Goal: Task Accomplishment & Management: Complete application form

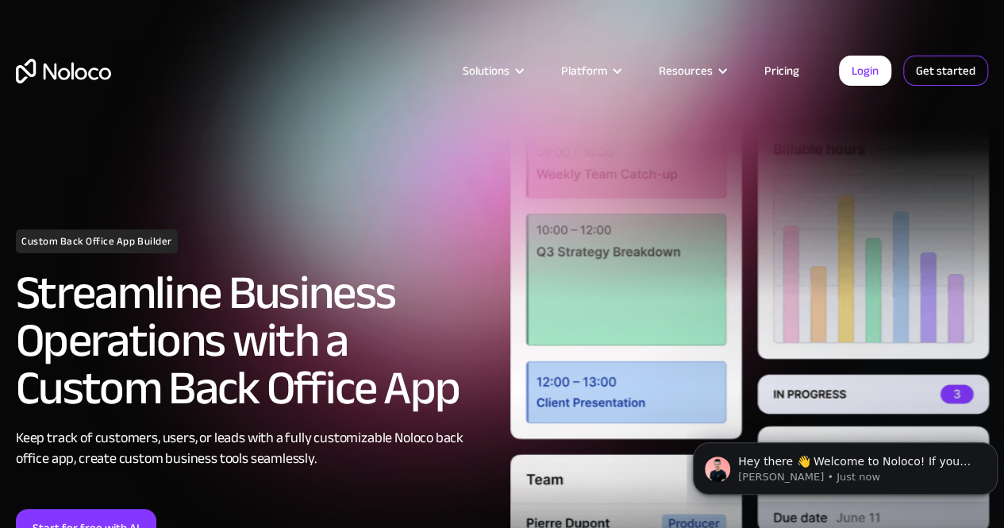
click at [946, 63] on link "Get started" at bounding box center [945, 71] width 85 height 30
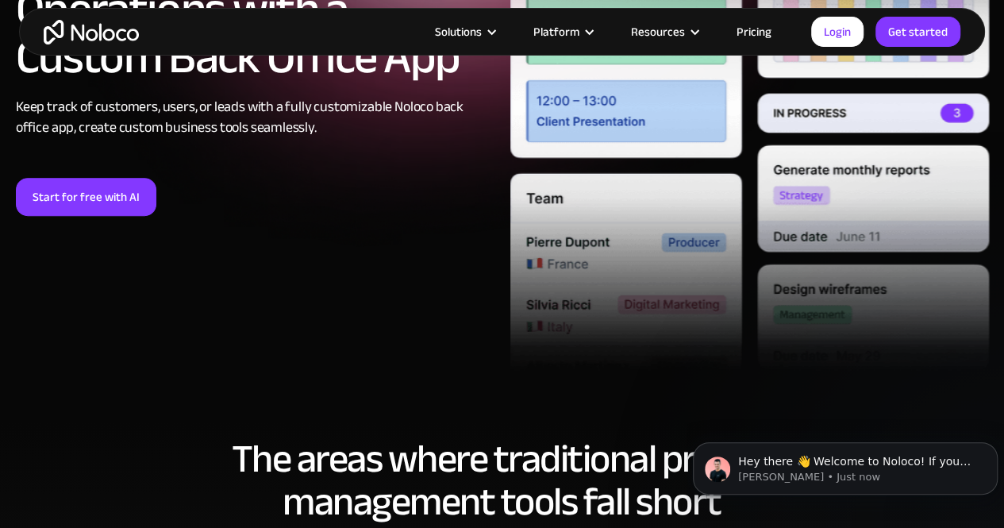
scroll to position [397, 0]
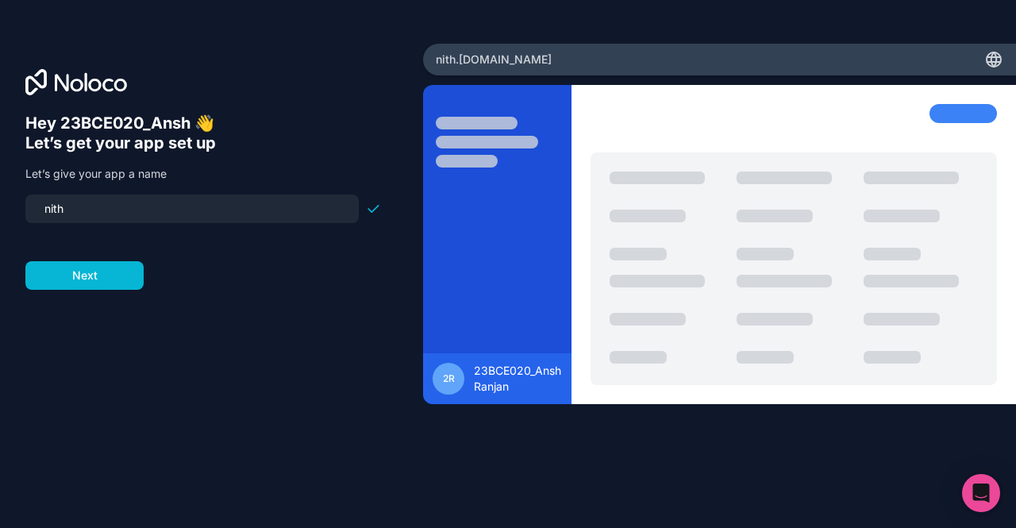
click at [76, 260] on form "nith Next" at bounding box center [202, 241] width 355 height 95
click at [75, 259] on form "nith Next" at bounding box center [202, 241] width 355 height 95
click at [78, 266] on button "Next" at bounding box center [84, 275] width 118 height 29
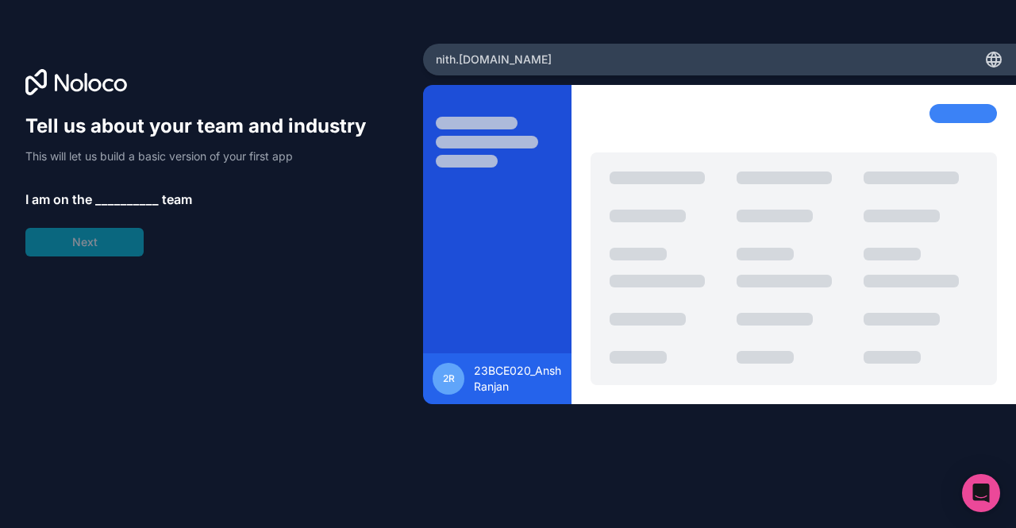
click at [79, 247] on div "Tell us about your team and industry This will let us build a basic version of …" at bounding box center [202, 184] width 355 height 143
click at [129, 198] on span "__________" at bounding box center [126, 199] width 63 height 19
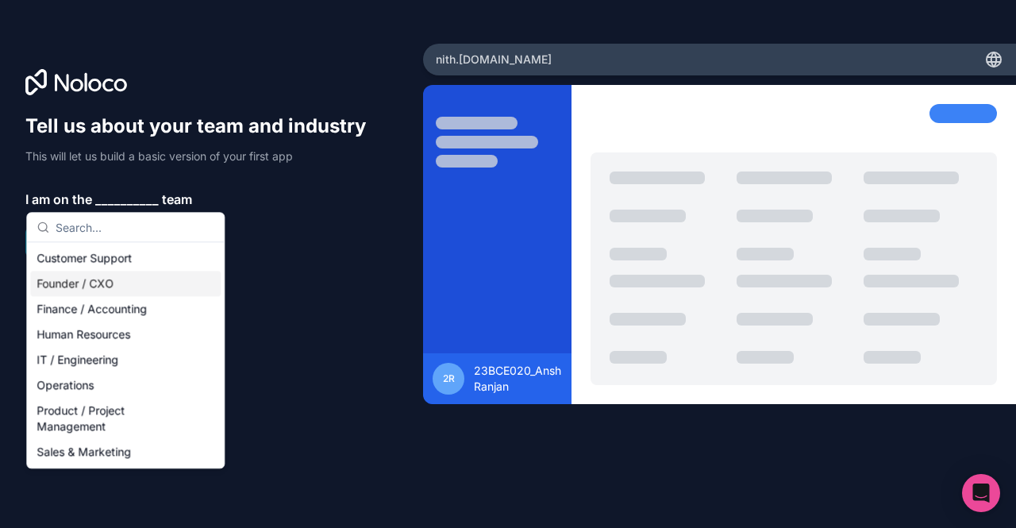
click at [135, 288] on div "Founder / CXO" at bounding box center [125, 283] width 190 height 25
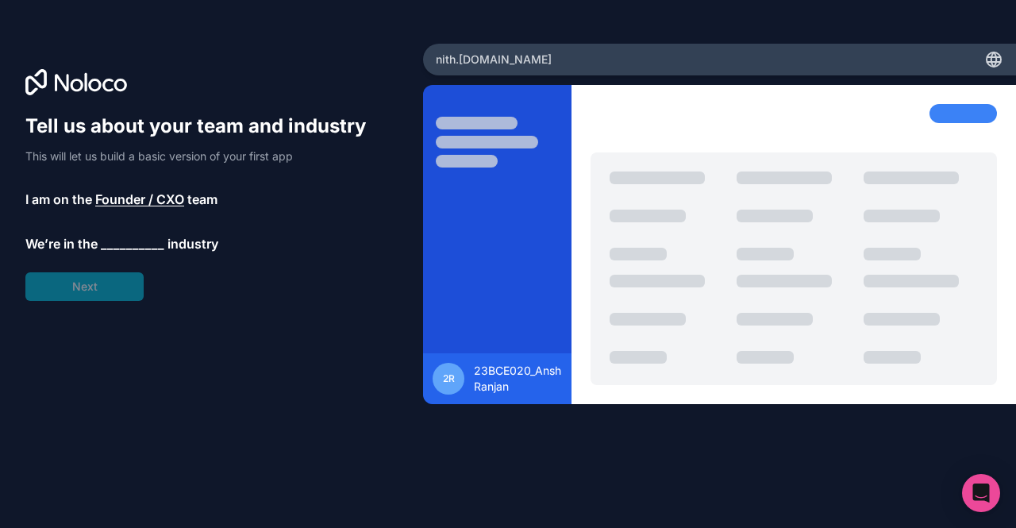
click at [116, 235] on span "__________" at bounding box center [132, 243] width 63 height 19
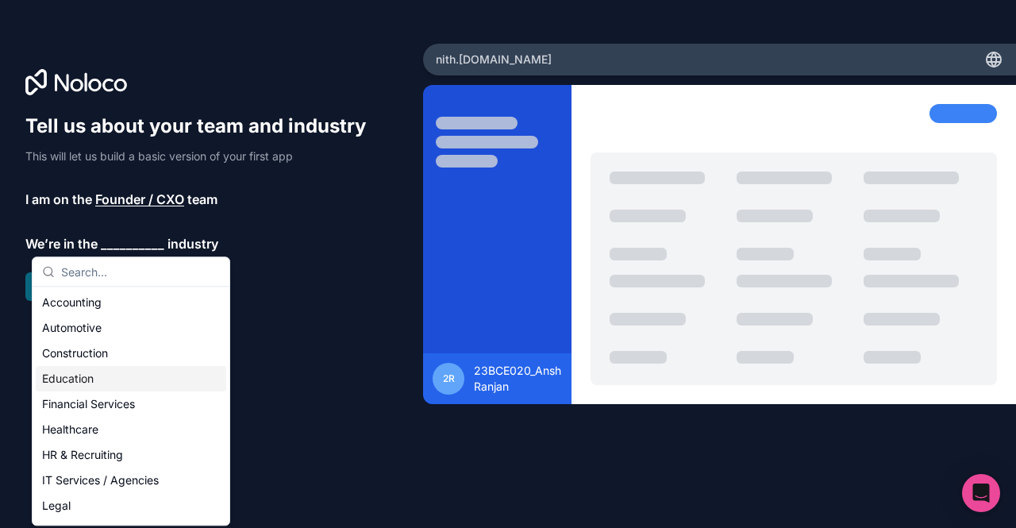
click at [151, 372] on div "Education" at bounding box center [131, 378] width 190 height 25
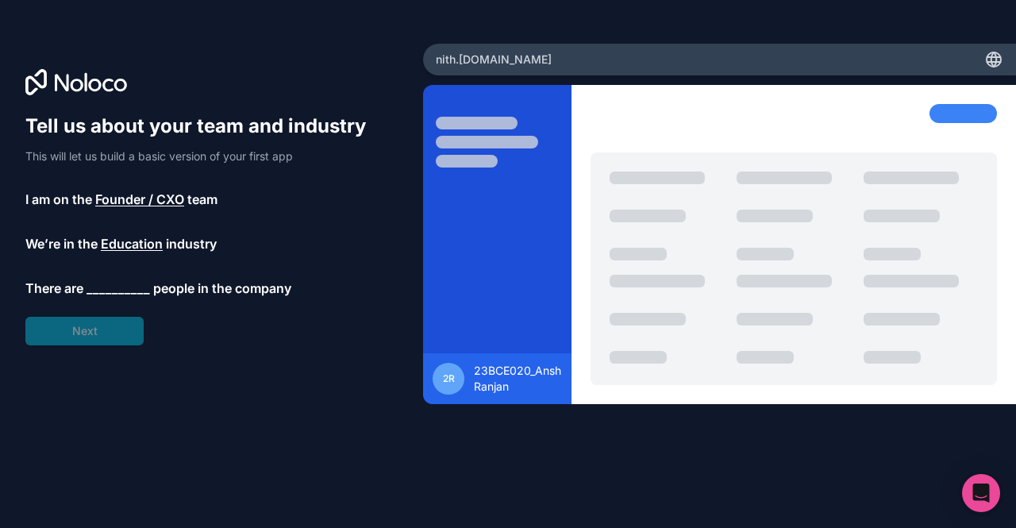
click at [109, 286] on span "__________" at bounding box center [117, 287] width 63 height 19
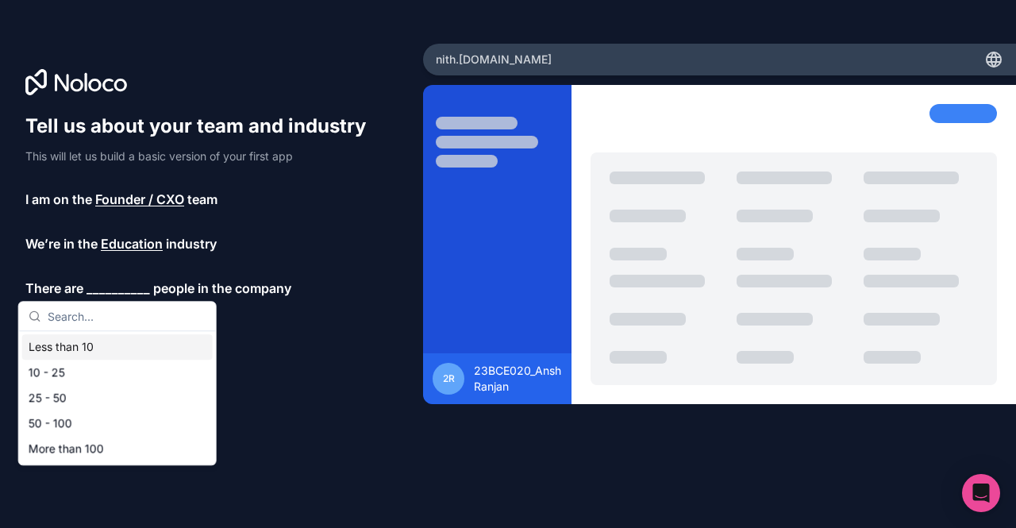
click at [108, 345] on div "Less than 10" at bounding box center [117, 346] width 190 height 25
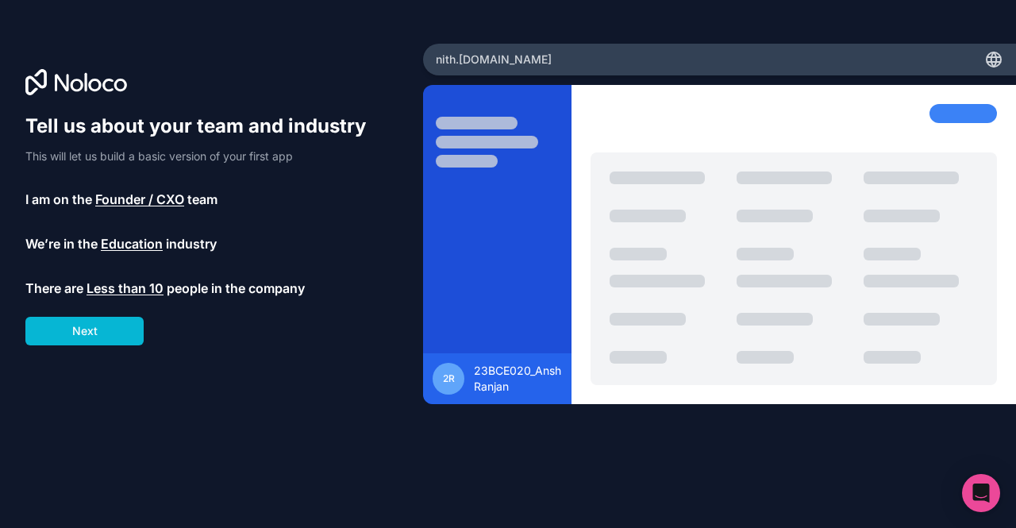
click at [74, 312] on div "Tell us about your team and industry This will let us build a basic version of …" at bounding box center [202, 229] width 355 height 232
click at [81, 336] on button "Next" at bounding box center [84, 331] width 118 height 29
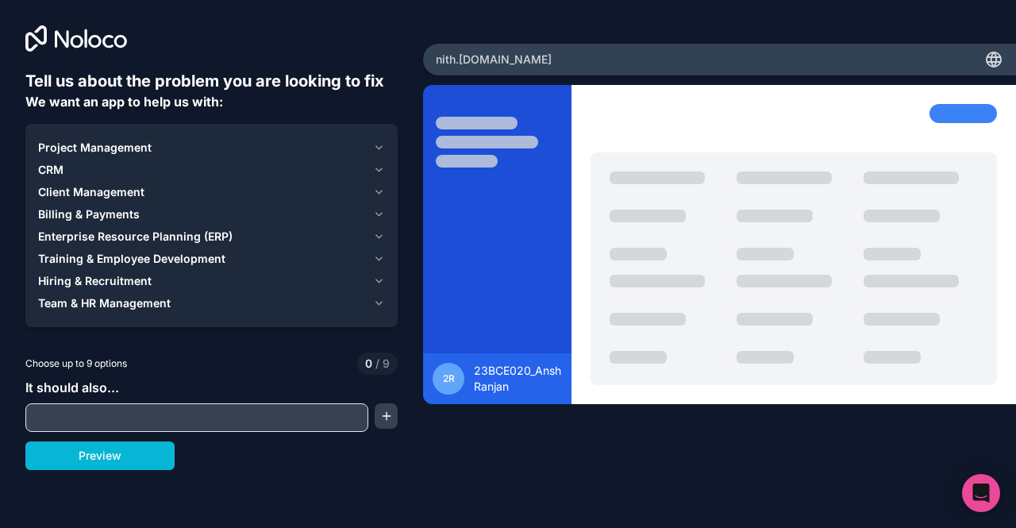
click at [127, 417] on input "text" at bounding box center [196, 417] width 335 height 22
click at [143, 152] on span "Project Management" at bounding box center [94, 148] width 113 height 16
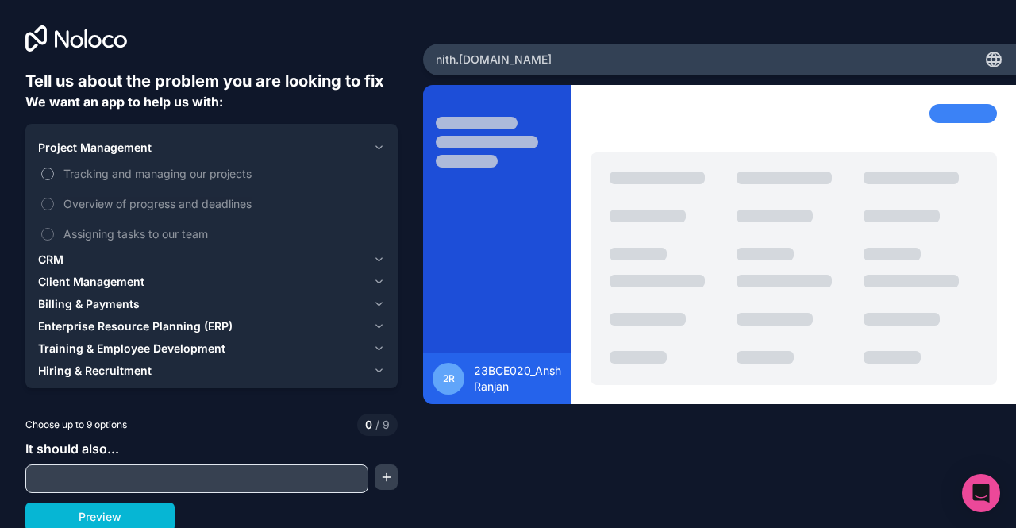
click at [90, 167] on span "Tracking and managing our projects" at bounding box center [222, 173] width 318 height 17
click at [54, 167] on button "Tracking and managing our projects" at bounding box center [47, 173] width 13 height 13
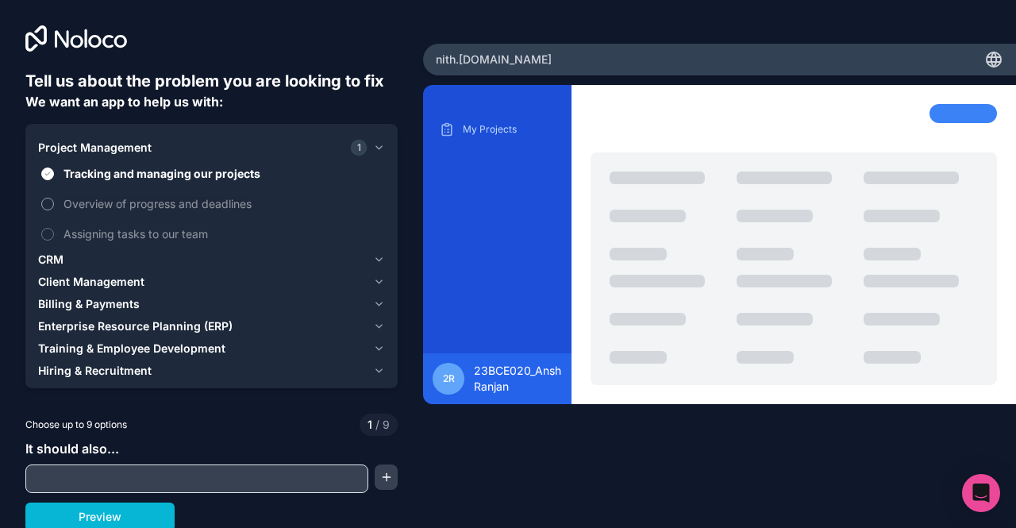
click at [115, 205] on span "Overview of progress and deadlines" at bounding box center [222, 203] width 318 height 17
click at [54, 205] on button "Overview of progress and deadlines" at bounding box center [47, 204] width 13 height 13
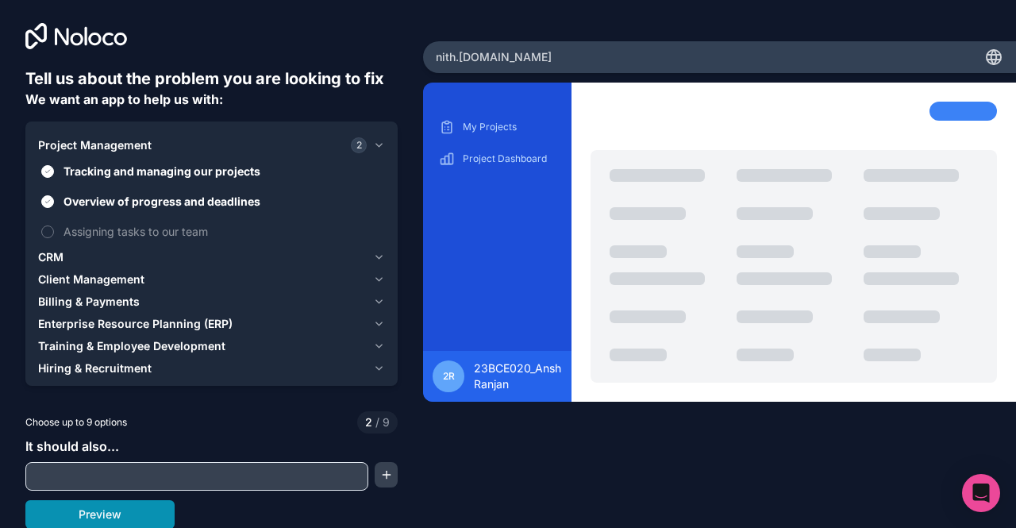
click at [138, 521] on button "Preview" at bounding box center [99, 514] width 149 height 29
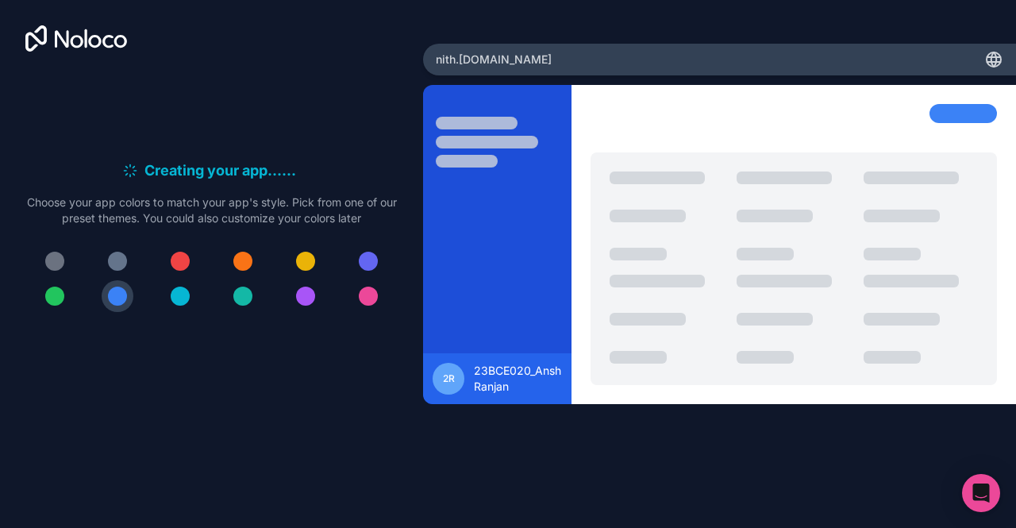
scroll to position [0, 0]
click at [53, 296] on div at bounding box center [54, 295] width 19 height 19
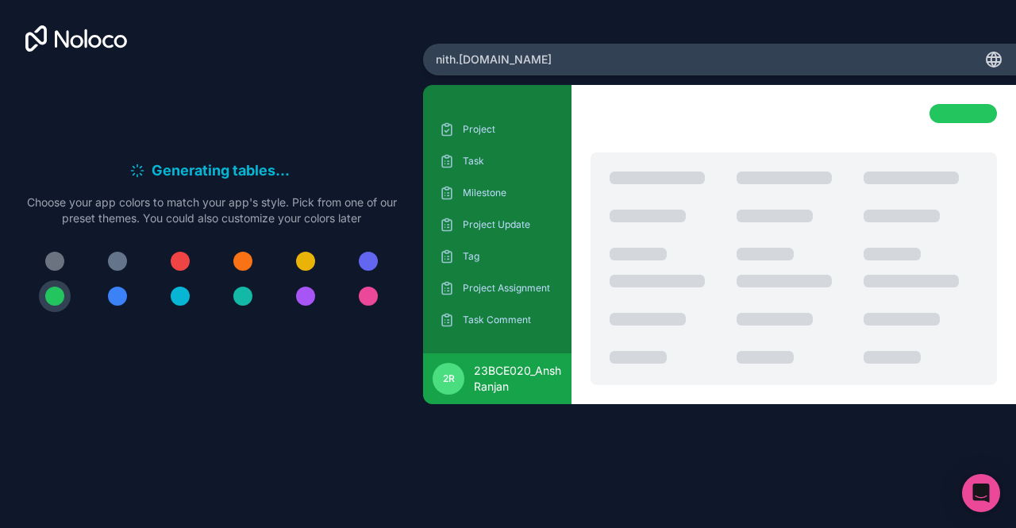
click at [298, 261] on div at bounding box center [305, 260] width 19 height 19
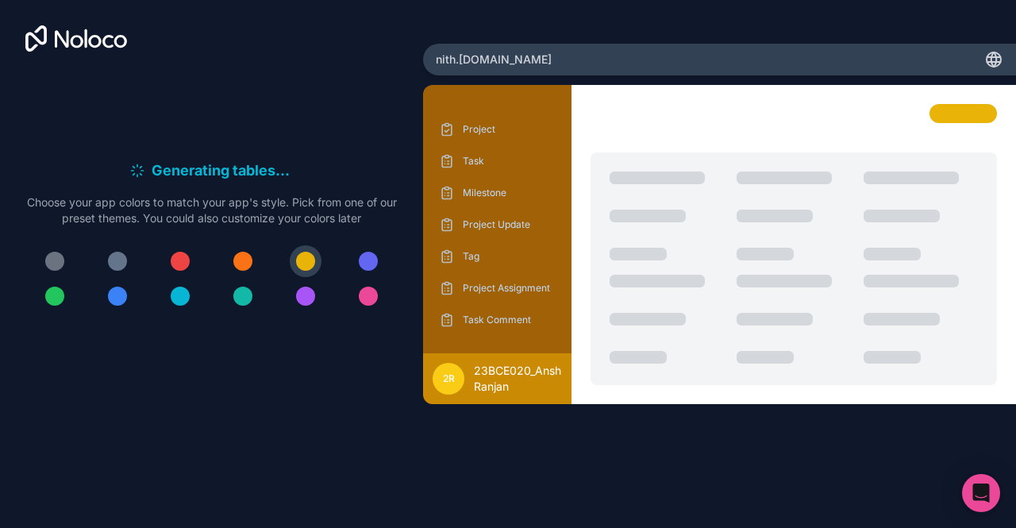
click at [241, 264] on div at bounding box center [242, 260] width 19 height 19
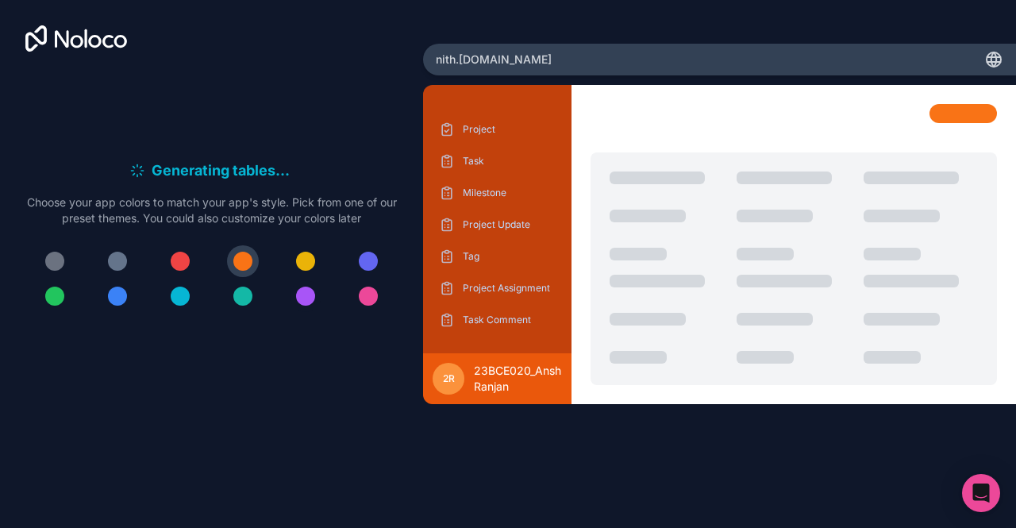
click at [296, 295] on div at bounding box center [305, 295] width 19 height 19
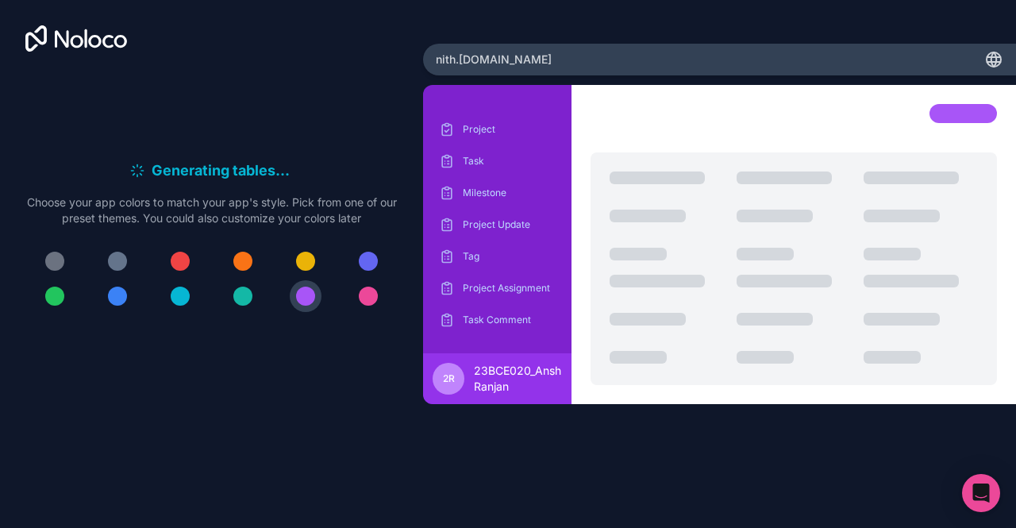
click at [136, 256] on div at bounding box center [211, 278] width 372 height 67
click at [131, 261] on button at bounding box center [118, 261] width 32 height 32
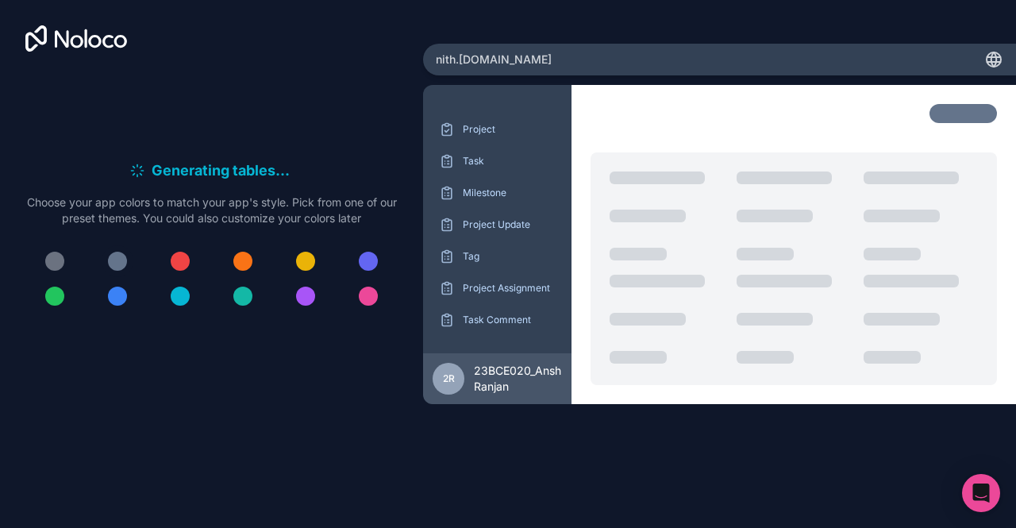
click at [121, 268] on div at bounding box center [117, 260] width 19 height 19
click at [56, 259] on div at bounding box center [54, 260] width 19 height 19
click at [58, 291] on div at bounding box center [54, 295] width 19 height 19
